Goal: Task Accomplishment & Management: Manage account settings

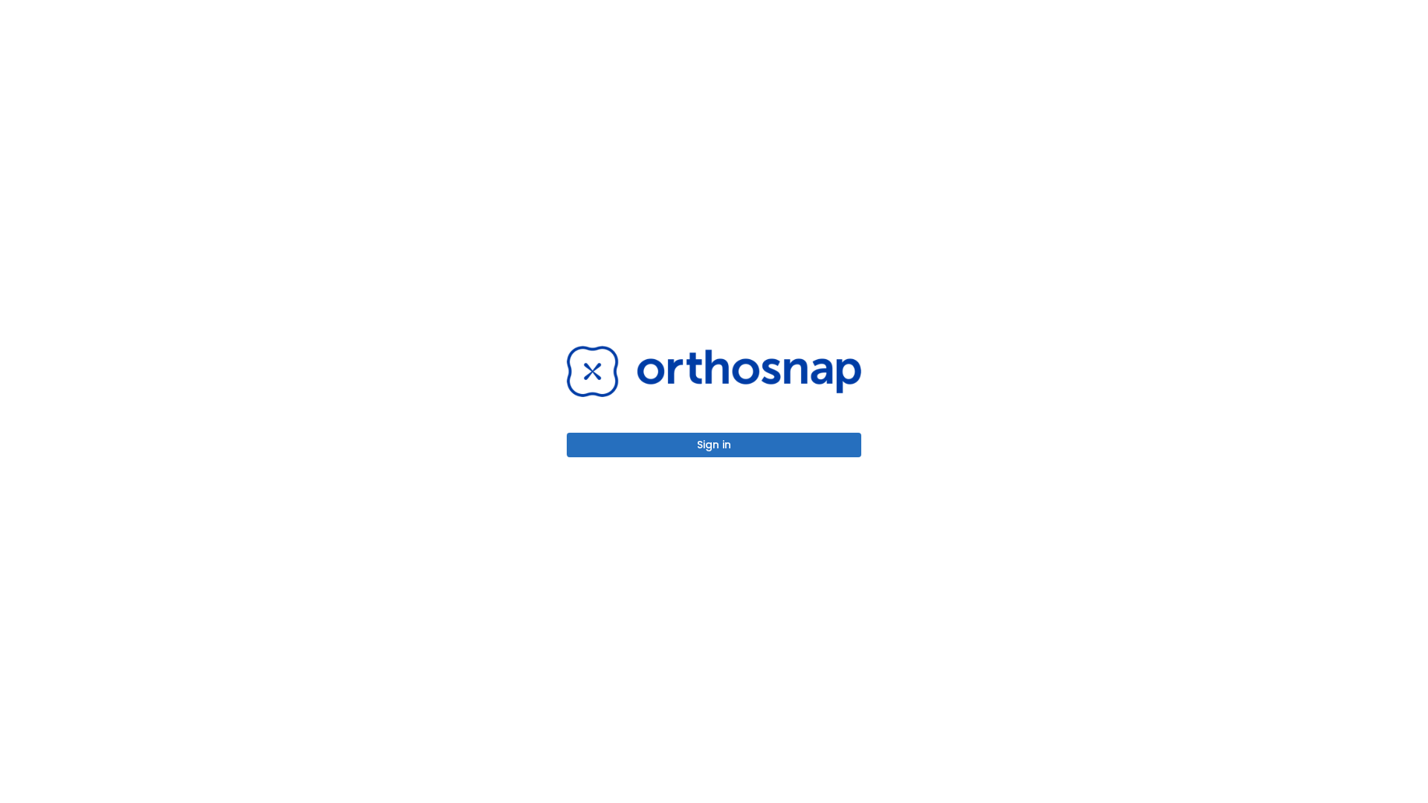
click at [714, 445] on button "Sign in" at bounding box center [714, 445] width 294 height 25
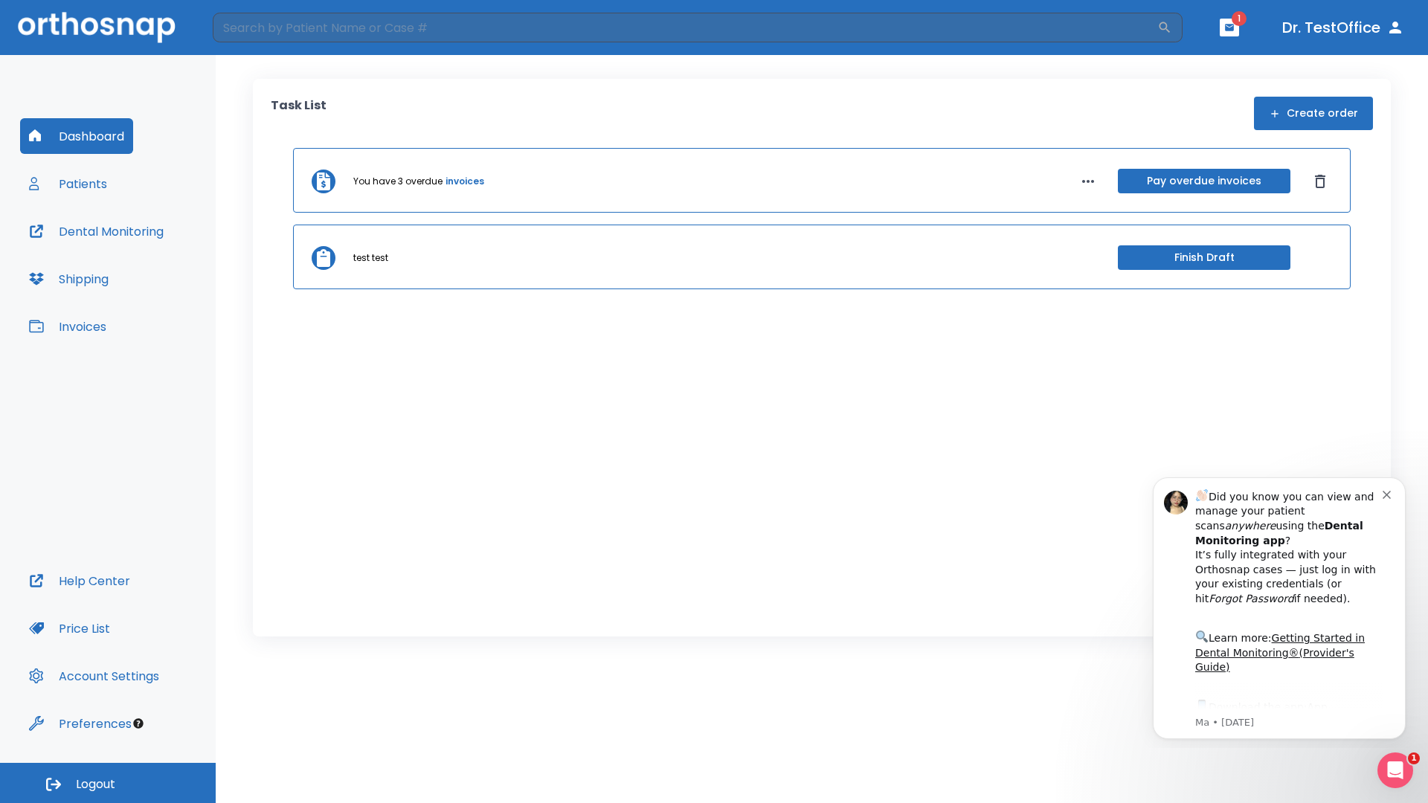
click at [108, 783] on span "Logout" at bounding box center [95, 784] width 39 height 16
